Goal: Information Seeking & Learning: Find specific fact

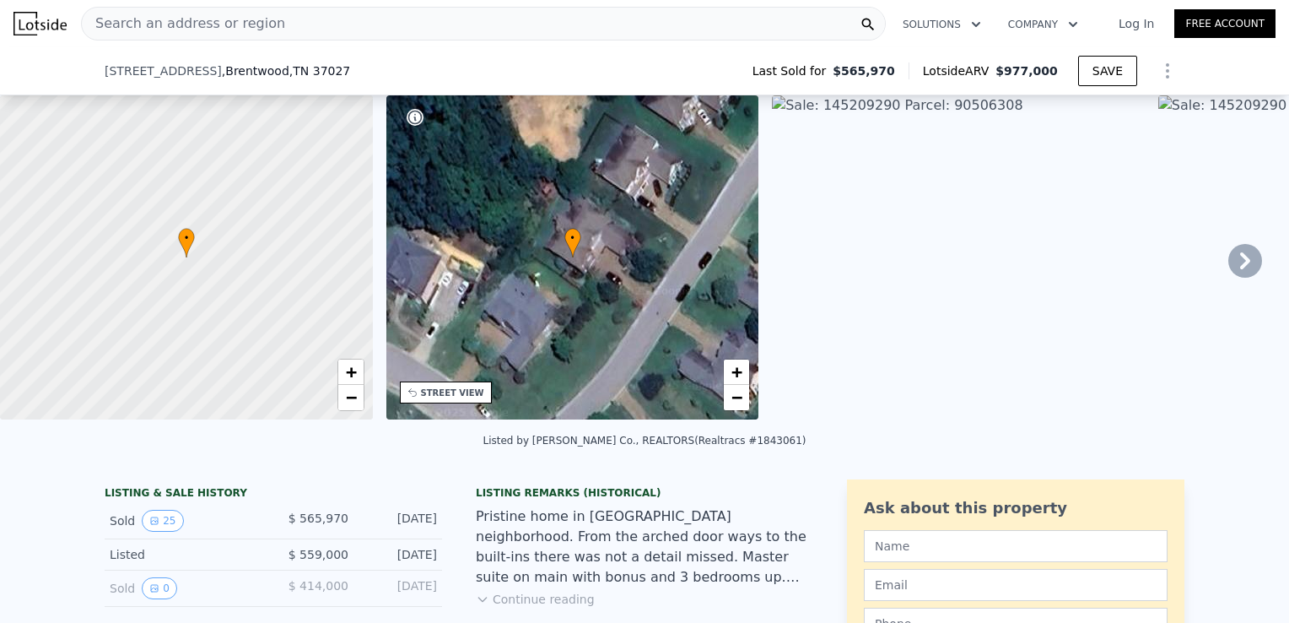
scroll to position [78, 0]
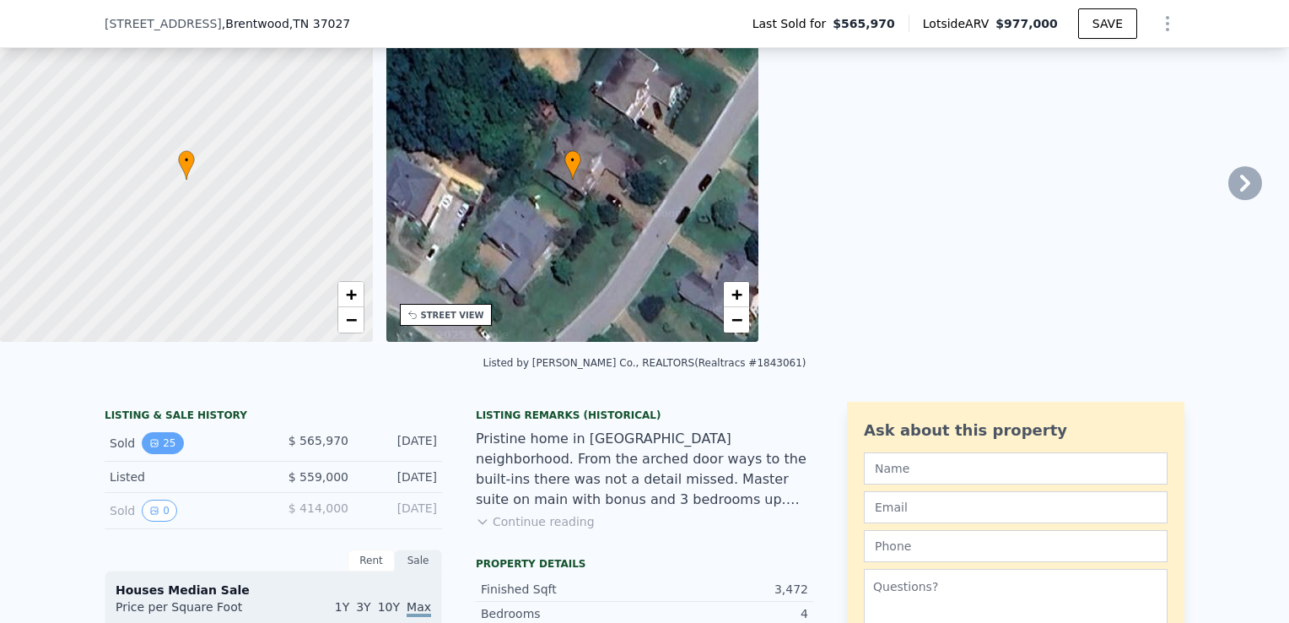
click at [162, 453] on button "25" at bounding box center [162, 443] width 41 height 22
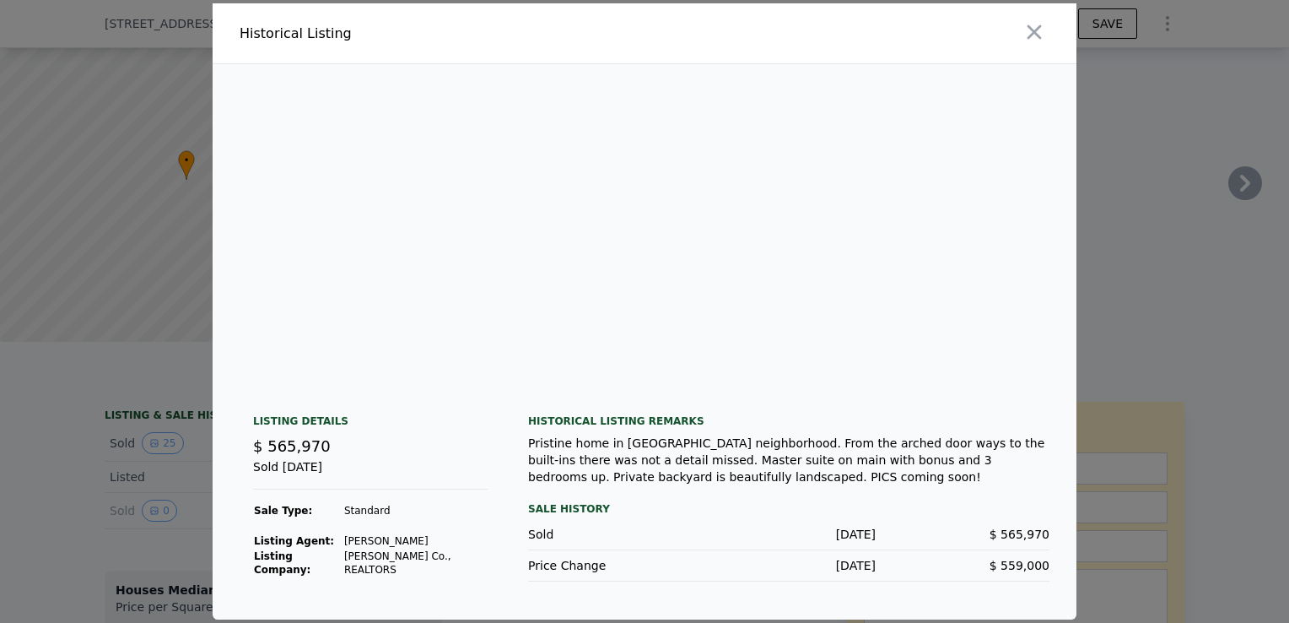
scroll to position [0, 2286]
drag, startPoint x: 563, startPoint y: 385, endPoint x: 697, endPoint y: 376, distance: 134.4
click at [690, 377] on img at bounding box center [613, 226] width 270 height 324
click at [1023, 36] on icon "button" at bounding box center [1035, 32] width 24 height 24
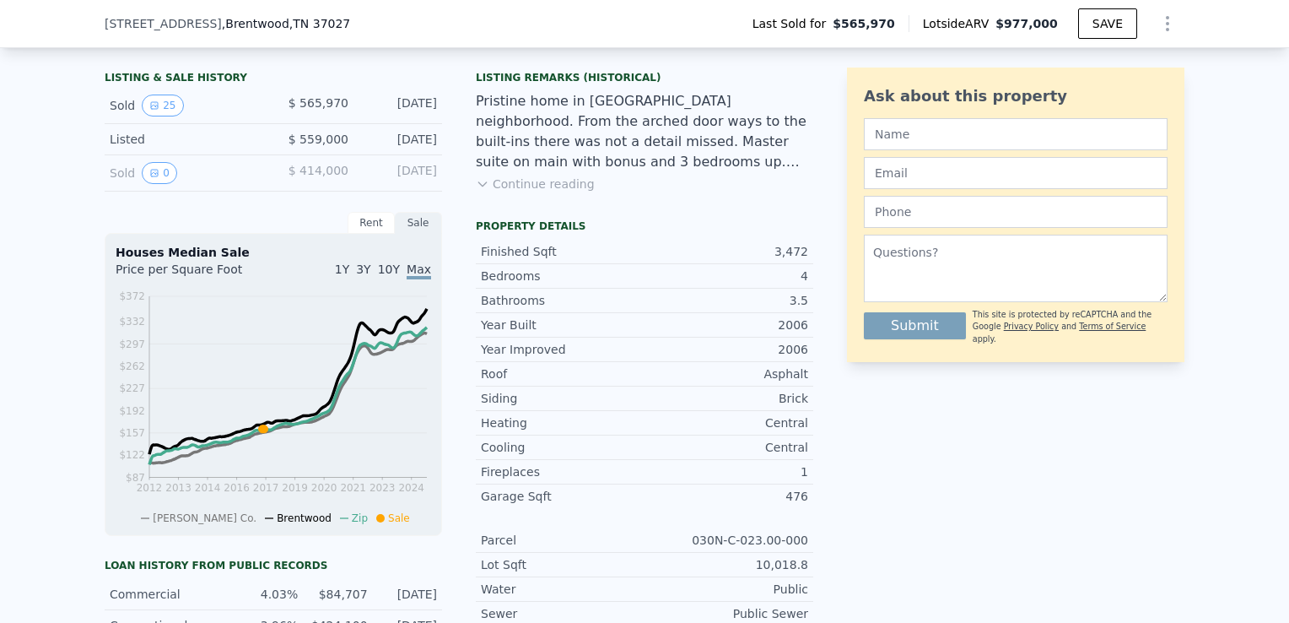
scroll to position [246, 0]
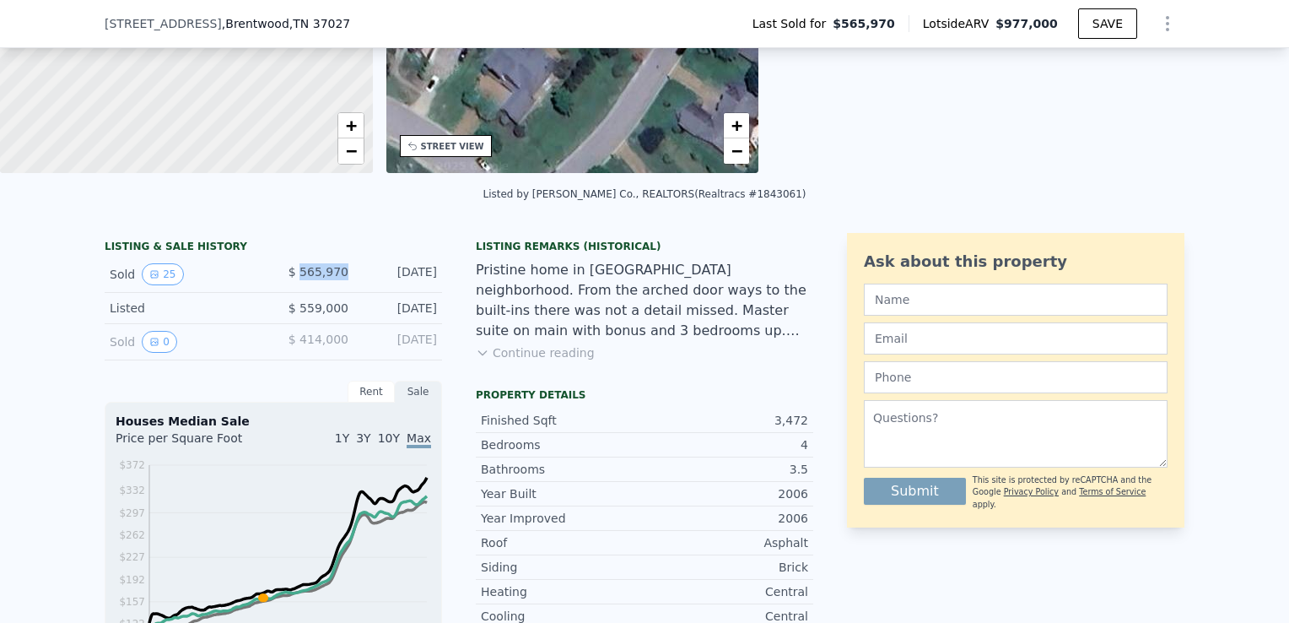
drag, startPoint x: 341, startPoint y: 285, endPoint x: 300, endPoint y: 285, distance: 41.3
click at [300, 278] on span "$ 565,970" at bounding box center [319, 271] width 60 height 13
copy span "565,970"
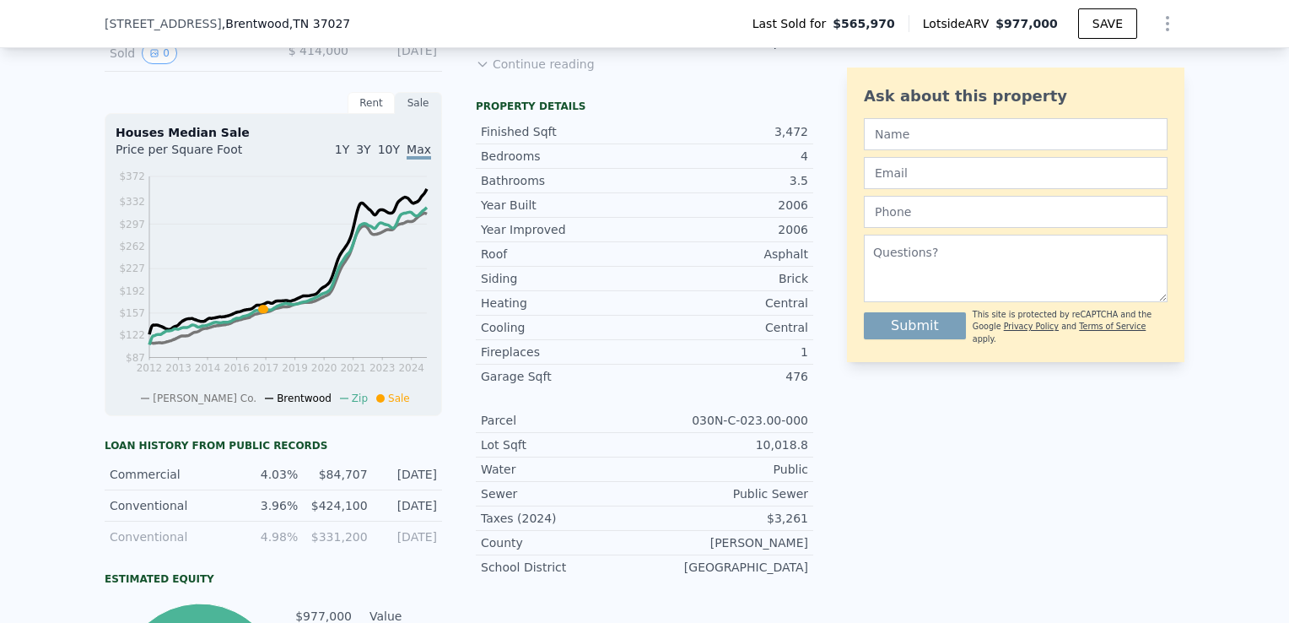
scroll to position [499, 0]
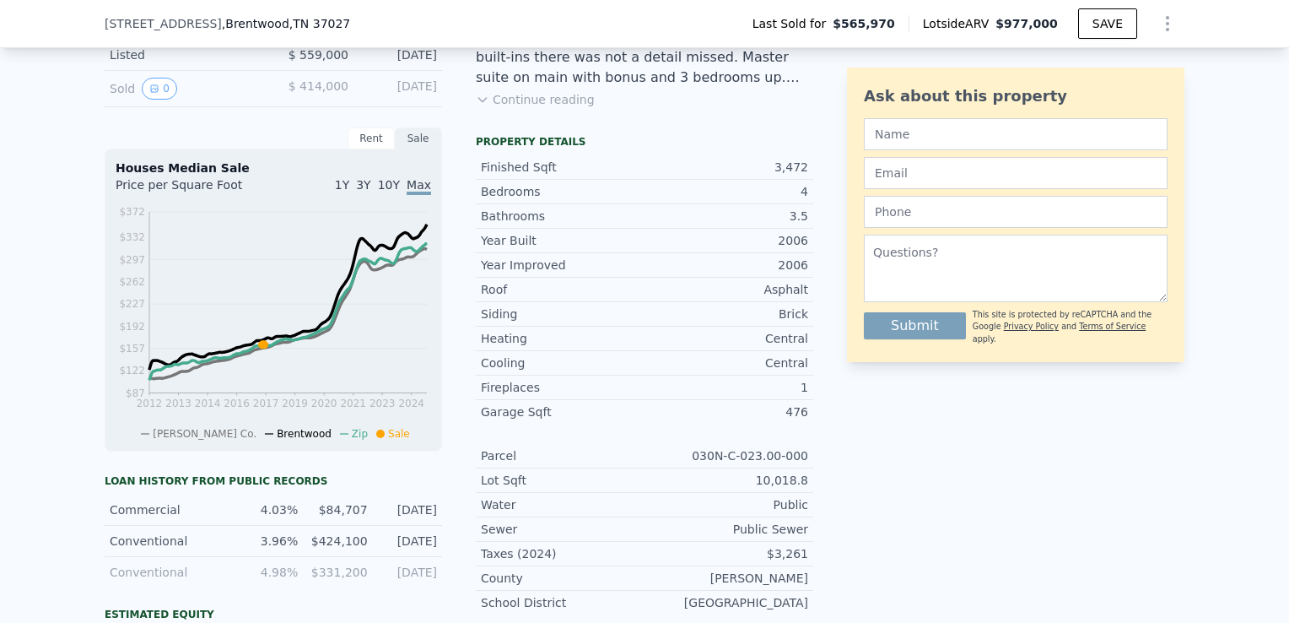
click at [333, 545] on div "$424,100" at bounding box center [337, 540] width 59 height 17
copy div "424,100"
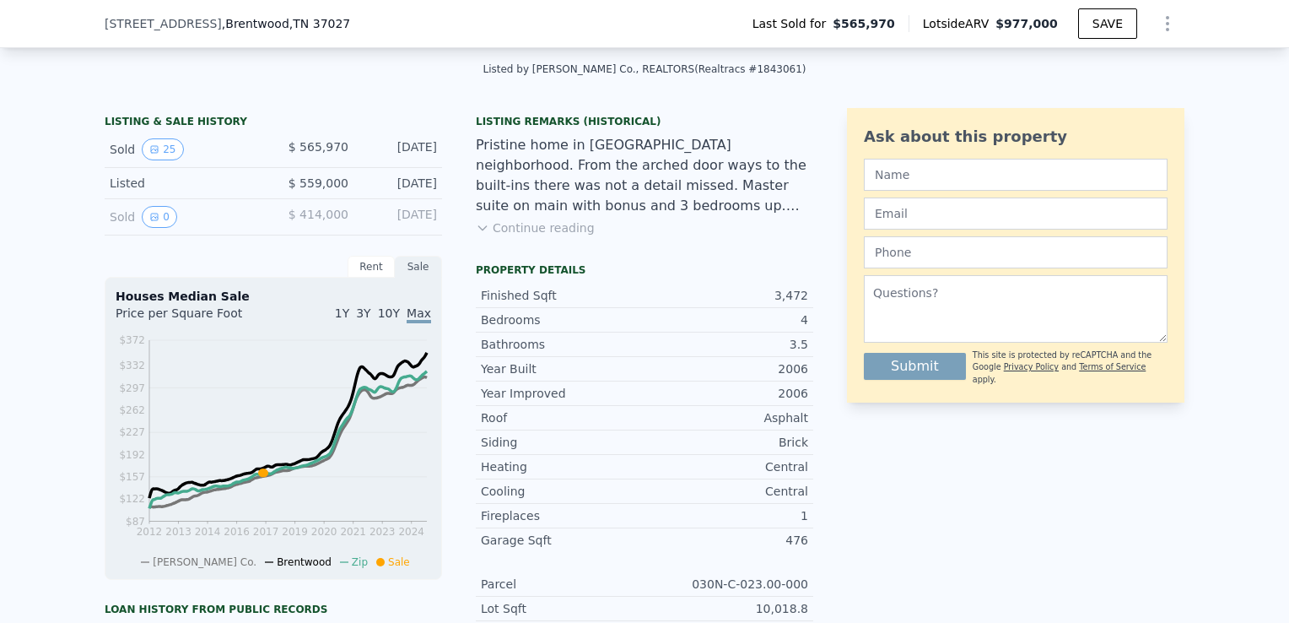
scroll to position [246, 0]
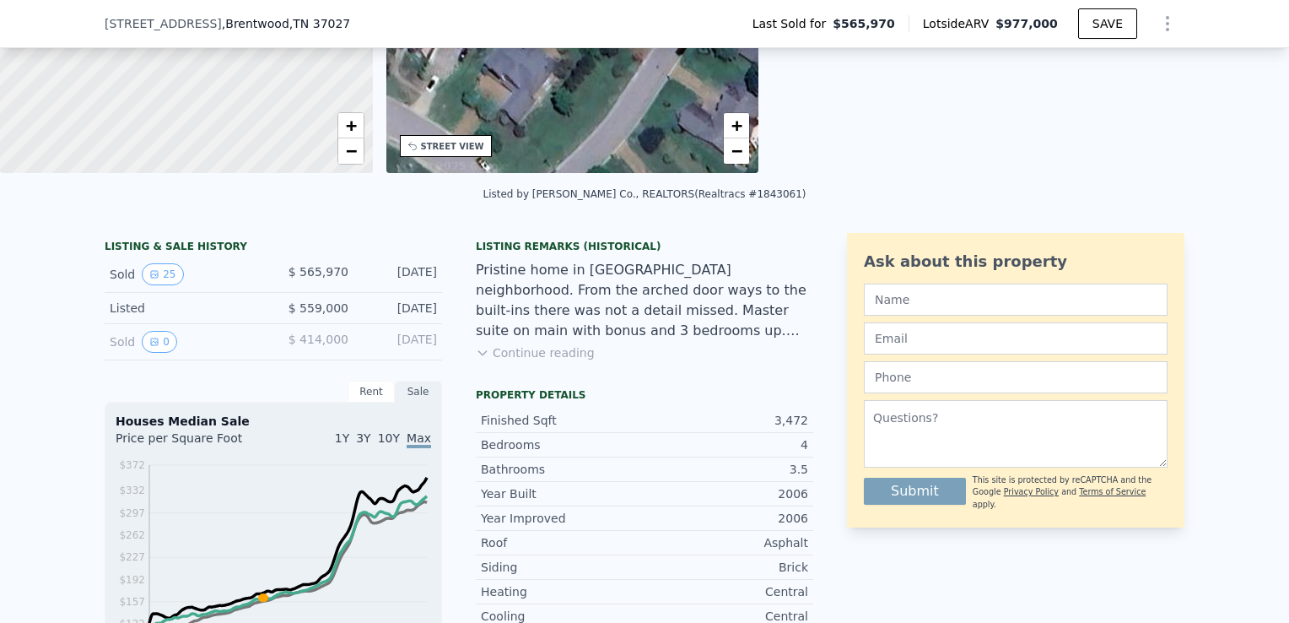
click at [321, 278] on span "$ 565,970" at bounding box center [319, 271] width 60 height 13
copy span "565,970"
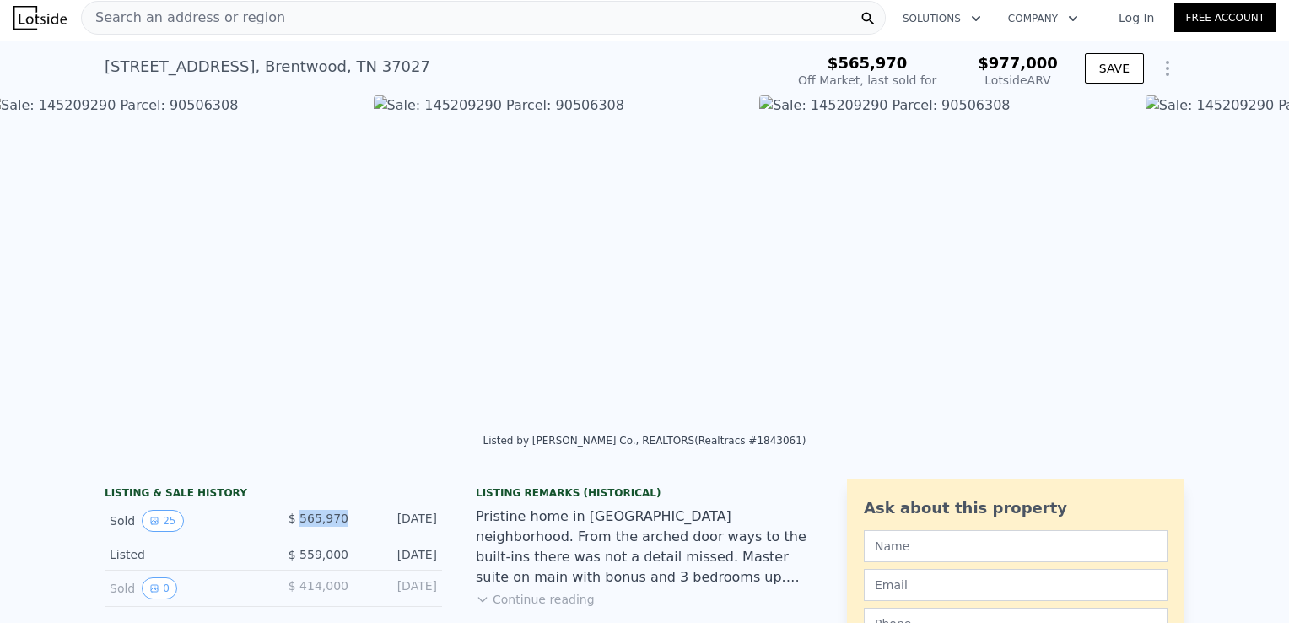
scroll to position [0, 1930]
drag, startPoint x: 963, startPoint y: 96, endPoint x: 958, endPoint y: 104, distance: 8.7
click at [958, 104] on img at bounding box center [965, 257] width 373 height 324
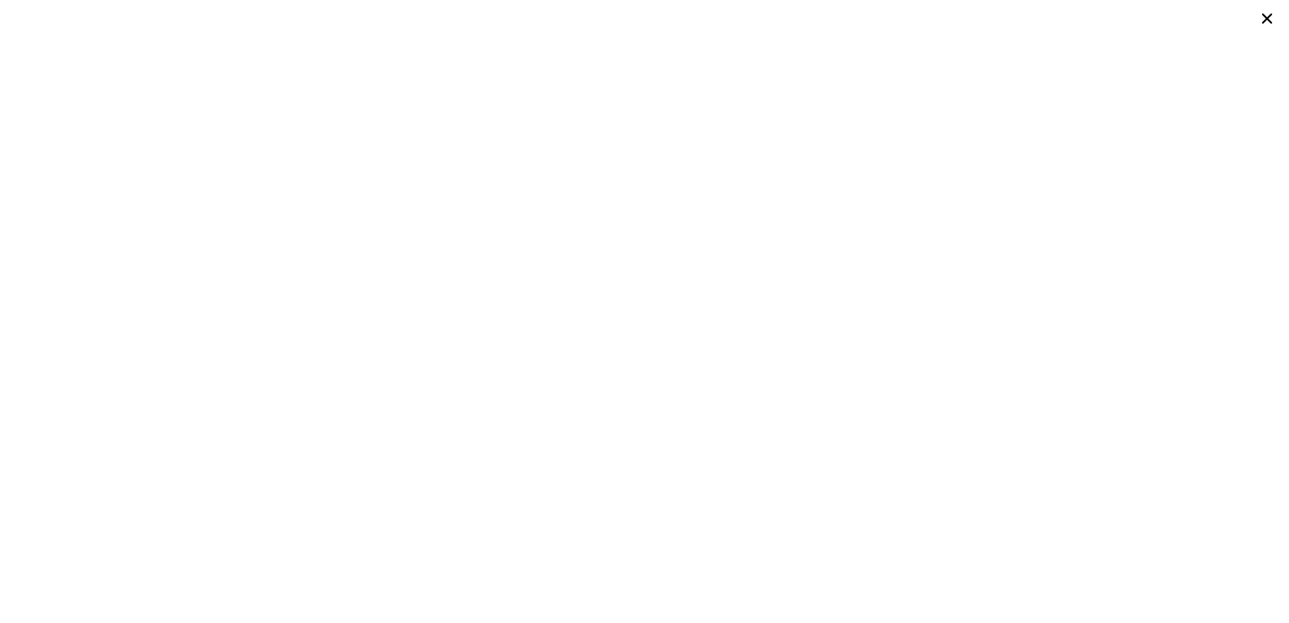
drag, startPoint x: 958, startPoint y: 104, endPoint x: 1264, endPoint y: 16, distance: 317.8
click at [1264, 16] on icon at bounding box center [1267, 18] width 10 height 10
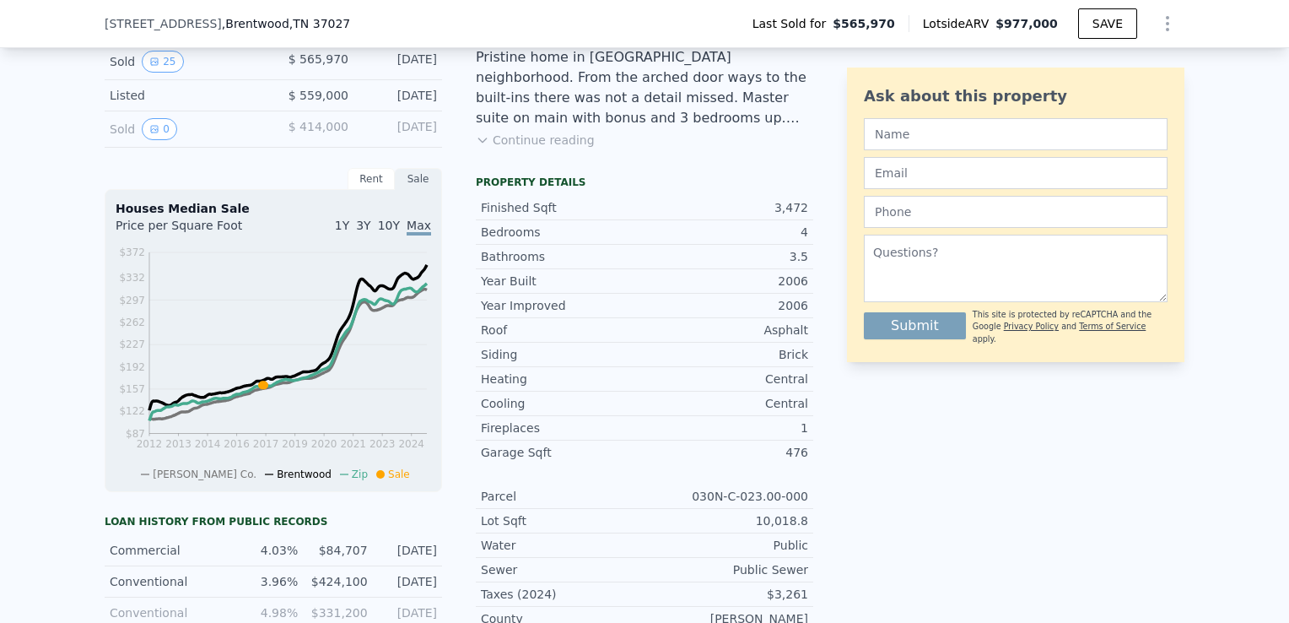
scroll to position [591, 0]
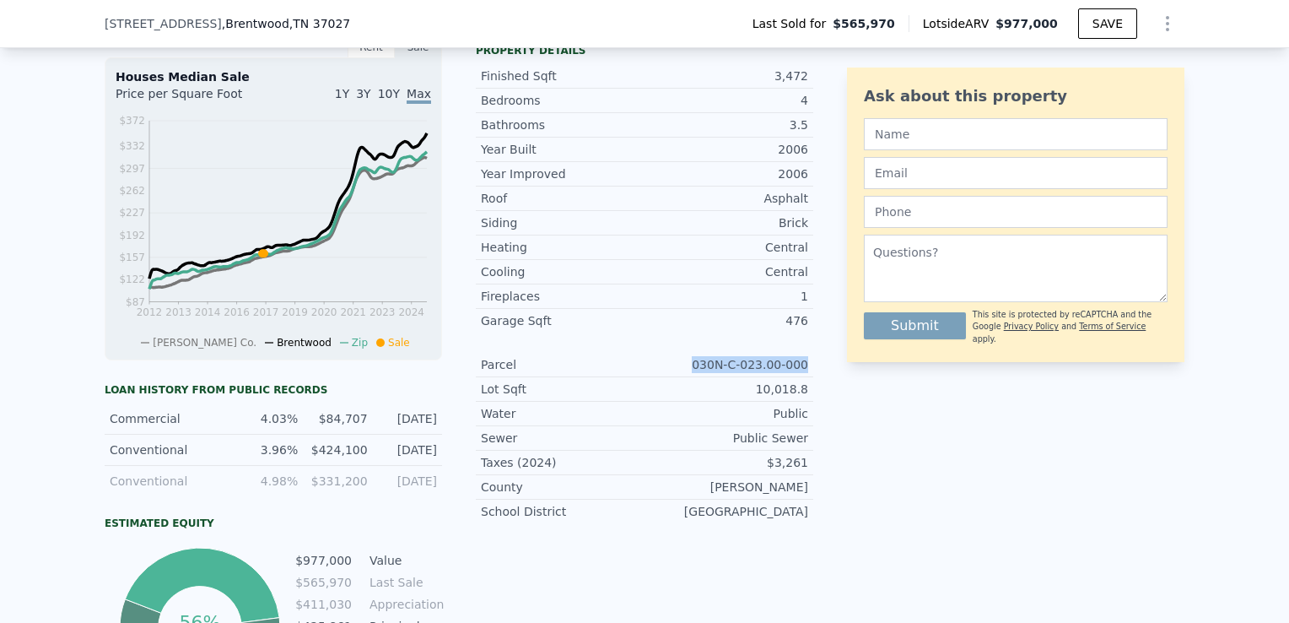
drag, startPoint x: 793, startPoint y: 375, endPoint x: 698, endPoint y: 374, distance: 95.3
click at [698, 374] on div "Parcel 030N-C-023.00-000" at bounding box center [644, 365] width 337 height 24
drag, startPoint x: 698, startPoint y: 374, endPoint x: 709, endPoint y: 370, distance: 11.8
copy div "030N-C-023.00-000"
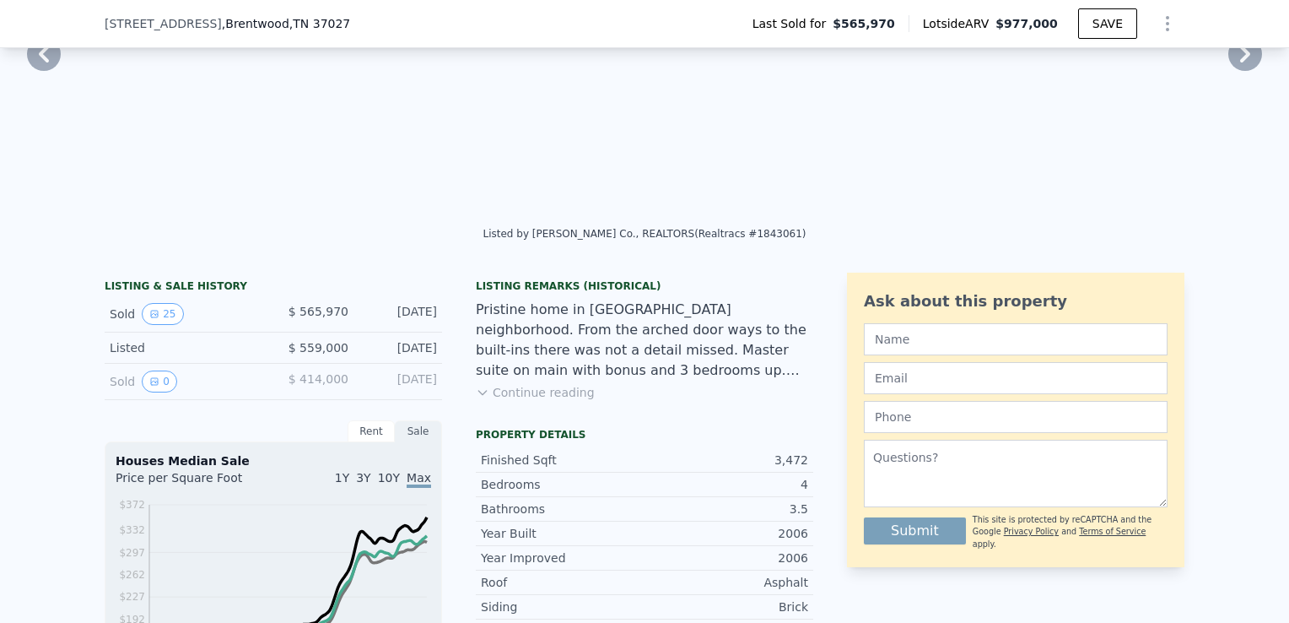
scroll to position [169, 0]
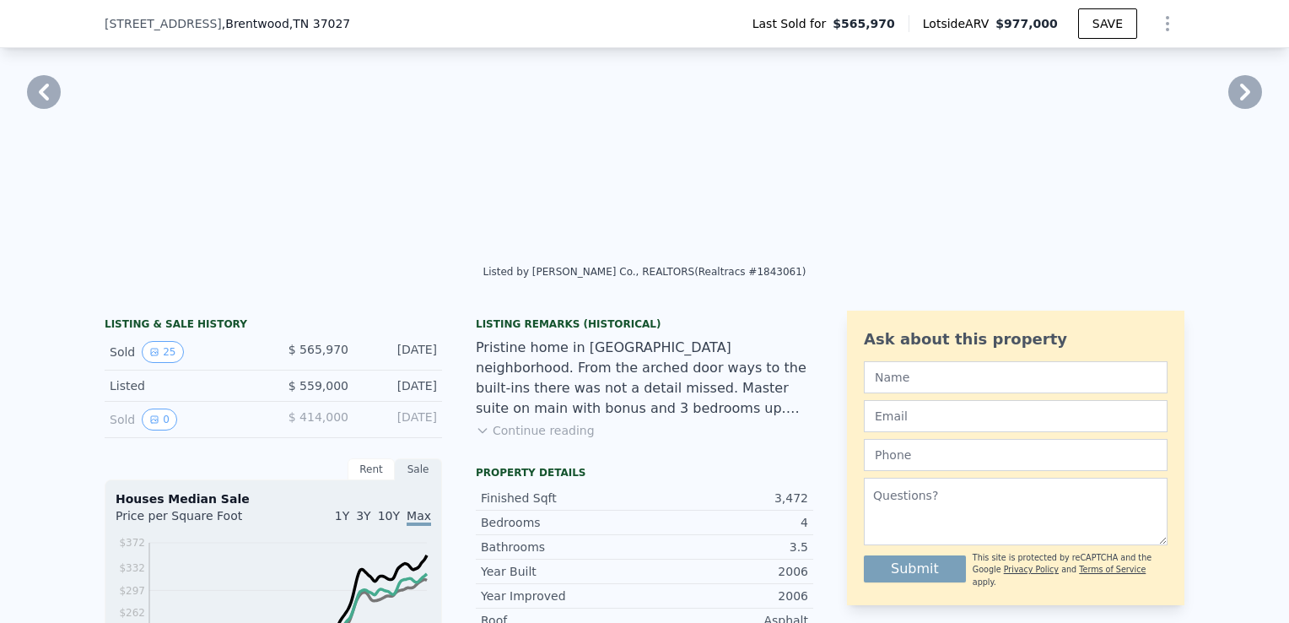
click at [510, 439] on button "Continue reading" at bounding box center [535, 430] width 119 height 17
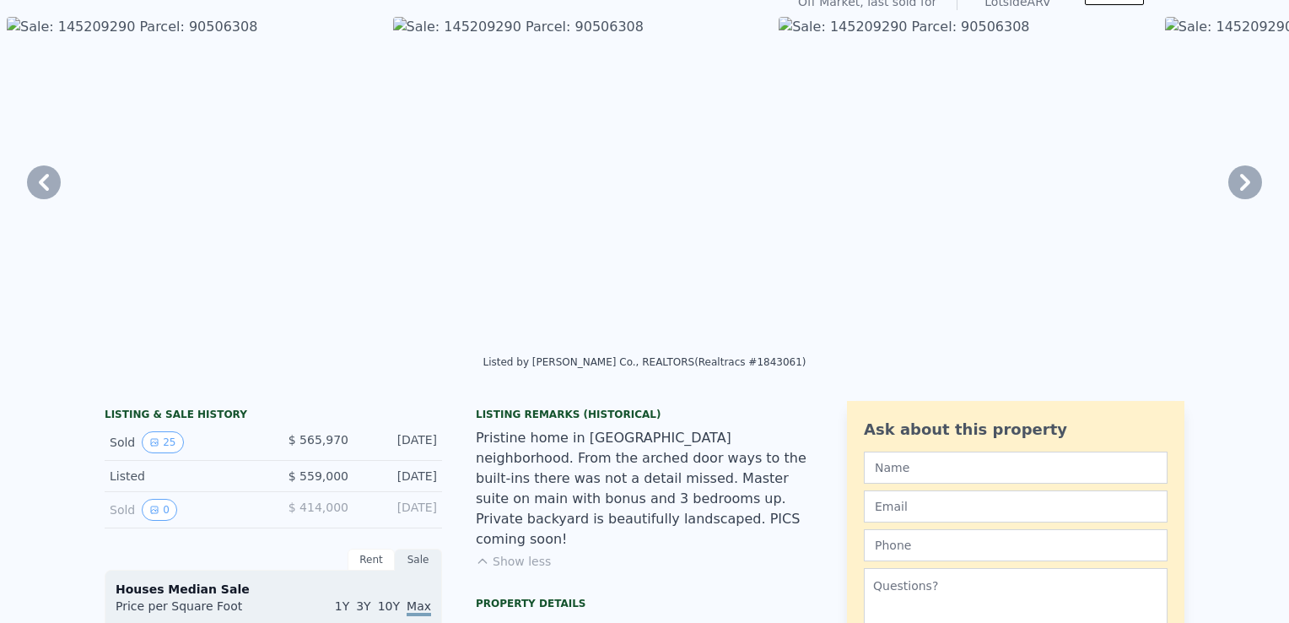
scroll to position [6, 0]
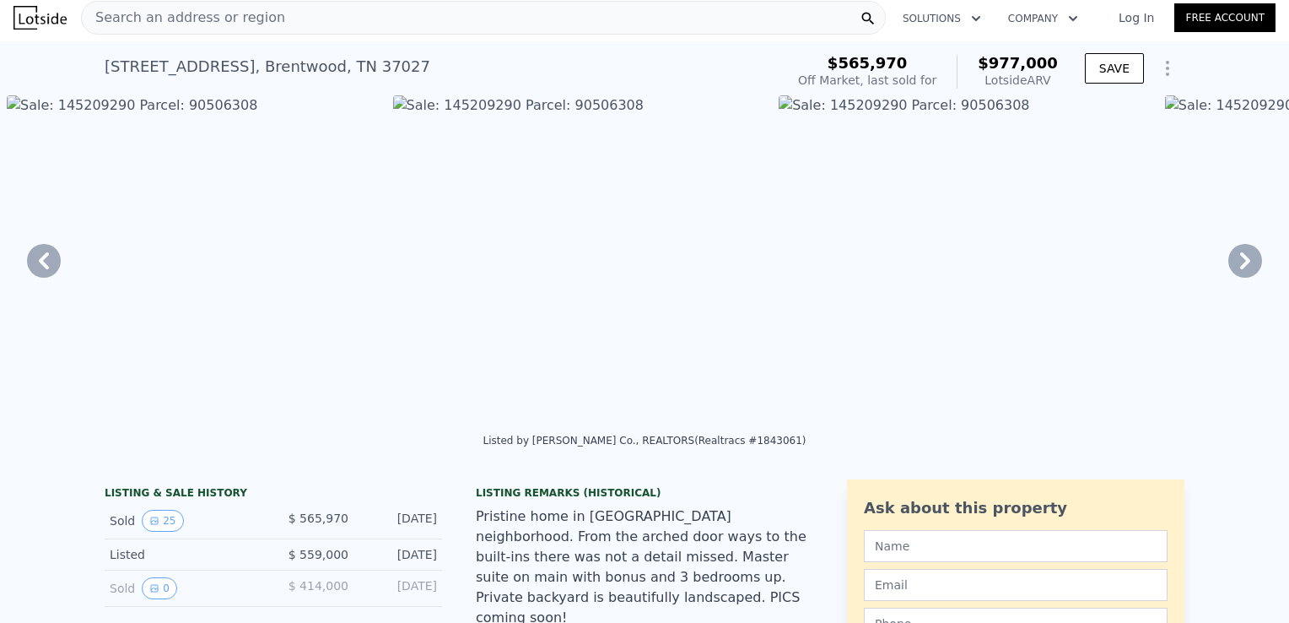
drag, startPoint x: 985, startPoint y: 98, endPoint x: 929, endPoint y: 95, distance: 55.7
click at [929, 95] on img at bounding box center [965, 257] width 373 height 324
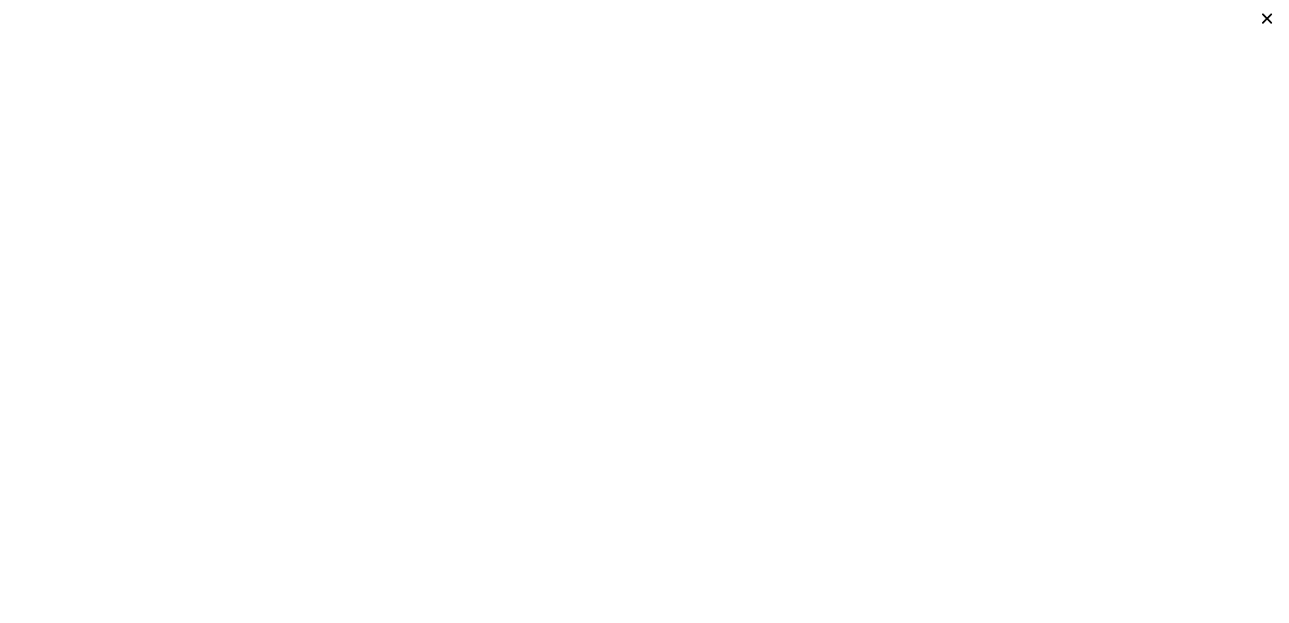
click at [1264, 19] on icon at bounding box center [1267, 19] width 24 height 24
